Goal: Information Seeking & Learning: Learn about a topic

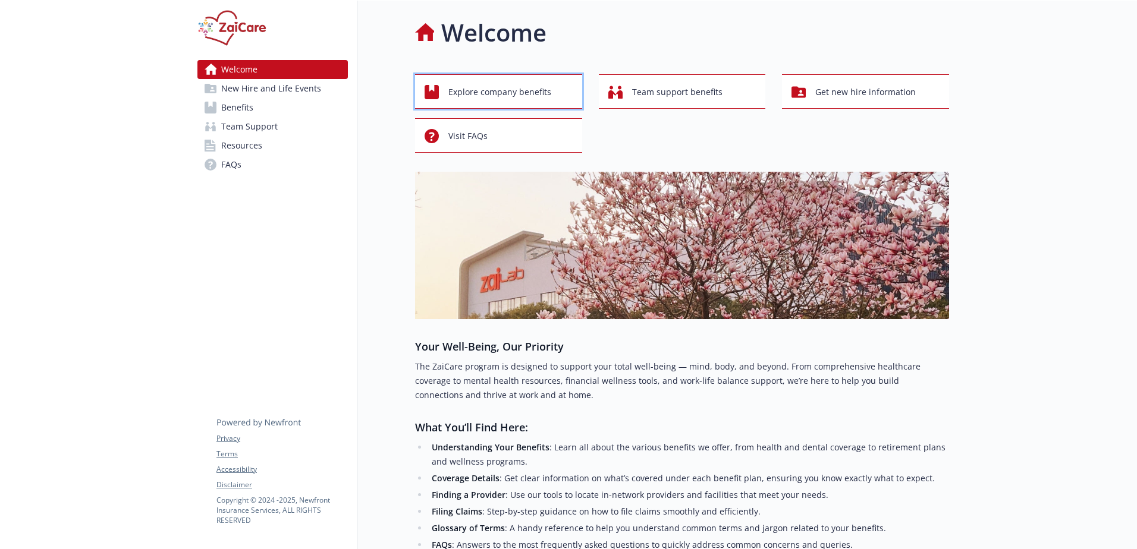
click at [545, 90] on span "Explore company benefits" at bounding box center [499, 92] width 103 height 23
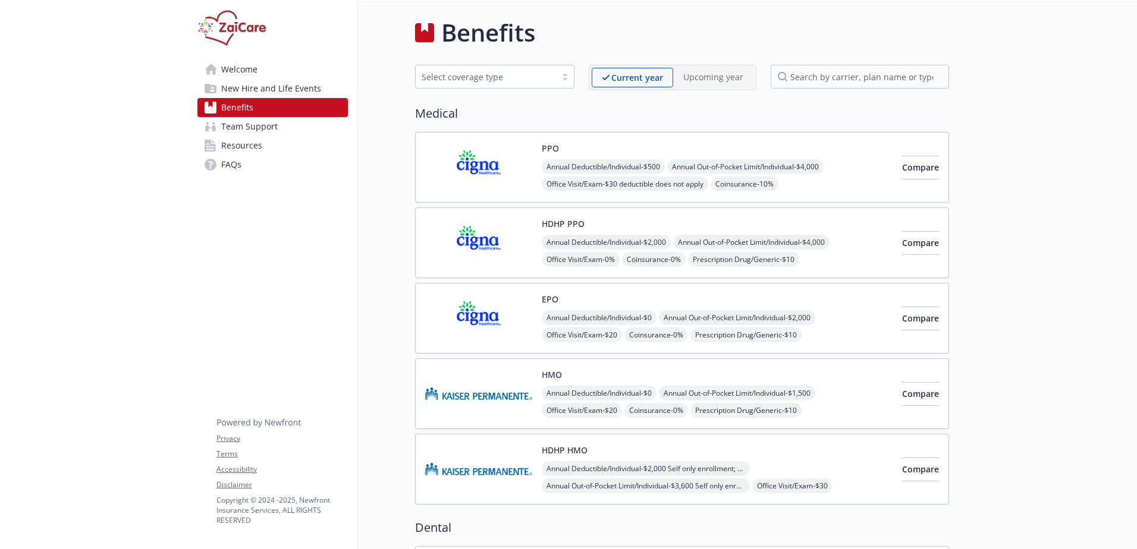
click at [274, 129] on span "Team Support" at bounding box center [249, 126] width 56 height 19
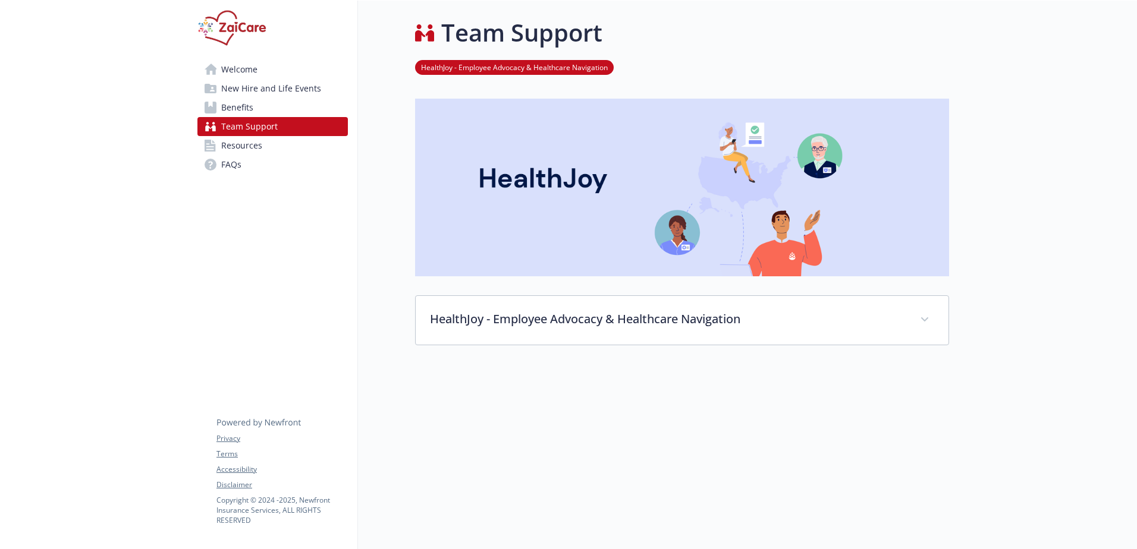
click at [272, 111] on link "Benefits" at bounding box center [272, 107] width 150 height 19
